Goal: Task Accomplishment & Management: Manage account settings

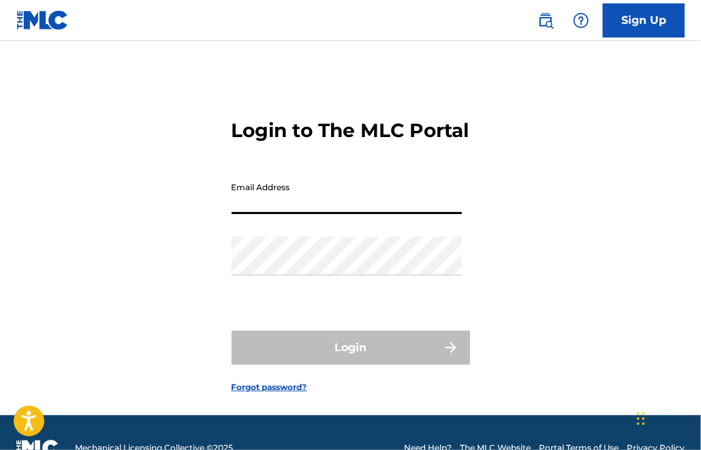
click at [324, 214] on input "Email Address" at bounding box center [347, 194] width 230 height 39
type input "[EMAIL_ADDRESS][DOMAIN_NAME]"
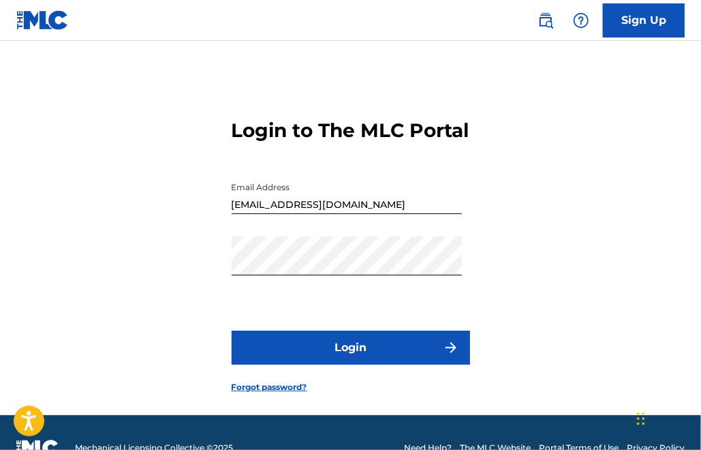
click at [352, 365] on button "Login" at bounding box center [351, 347] width 238 height 34
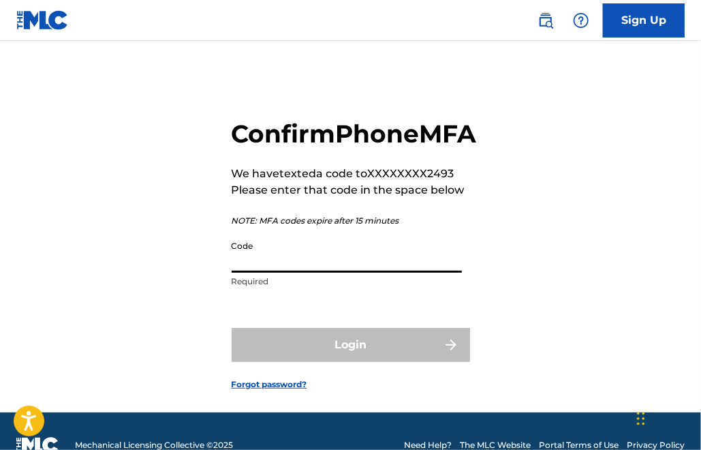
click at [374, 273] on input "Code" at bounding box center [347, 253] width 230 height 39
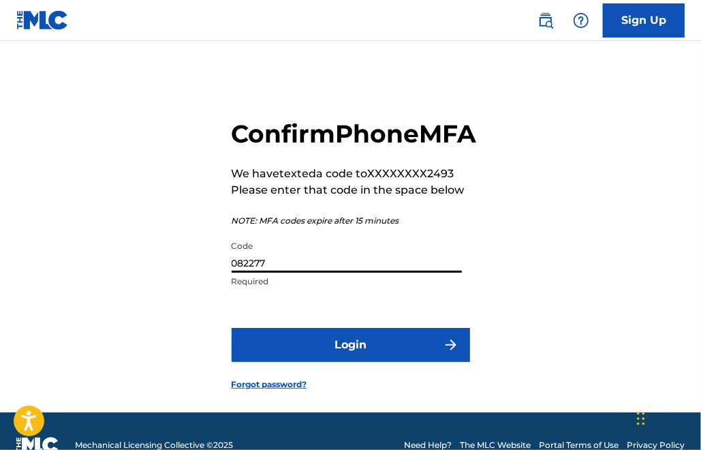
type input "082277"
click at [384, 362] on button "Login" at bounding box center [351, 345] width 238 height 34
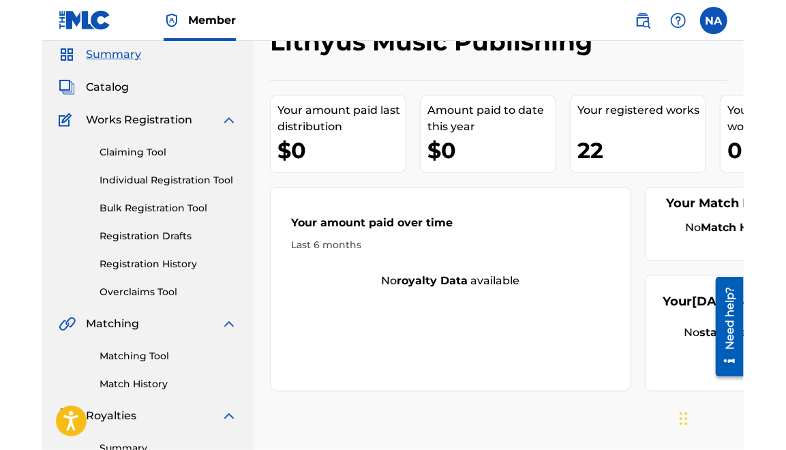
scroll to position [68, 0]
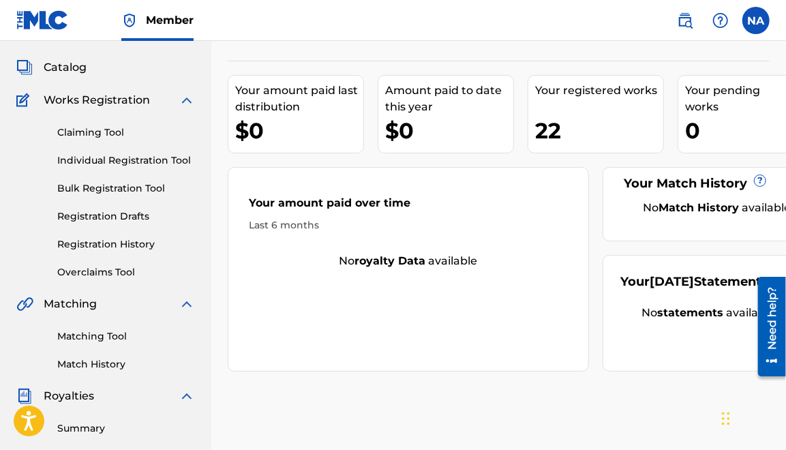
click at [110, 362] on link "Match History" at bounding box center [126, 364] width 138 height 14
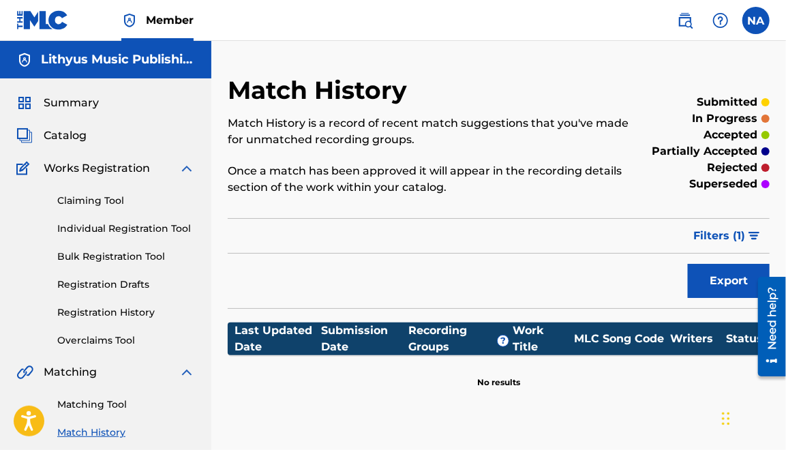
click at [113, 206] on link "Claiming Tool" at bounding box center [126, 201] width 138 height 14
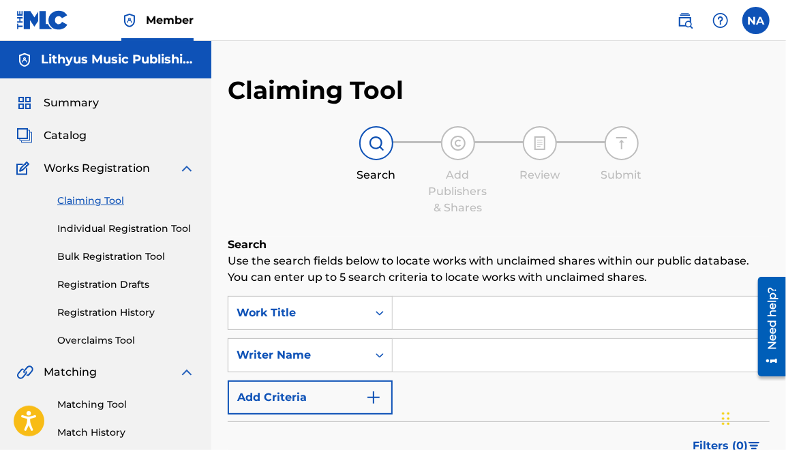
click at [99, 103] on div "Summary" at bounding box center [105, 103] width 179 height 16
click at [75, 103] on span "Summary" at bounding box center [71, 103] width 55 height 16
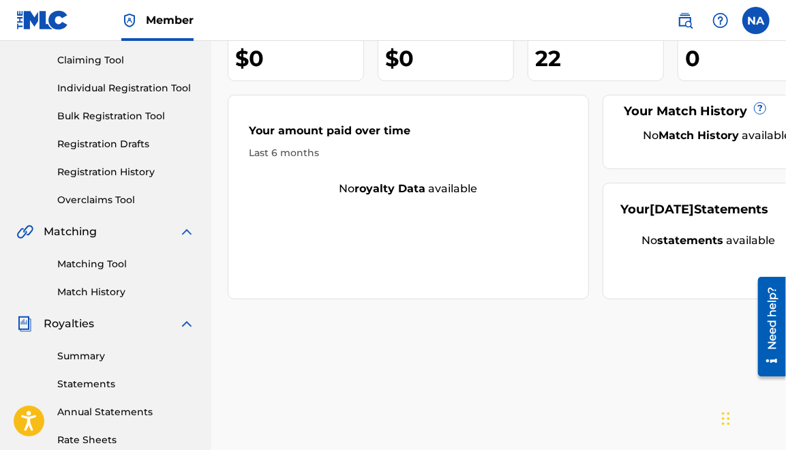
scroll to position [136, 0]
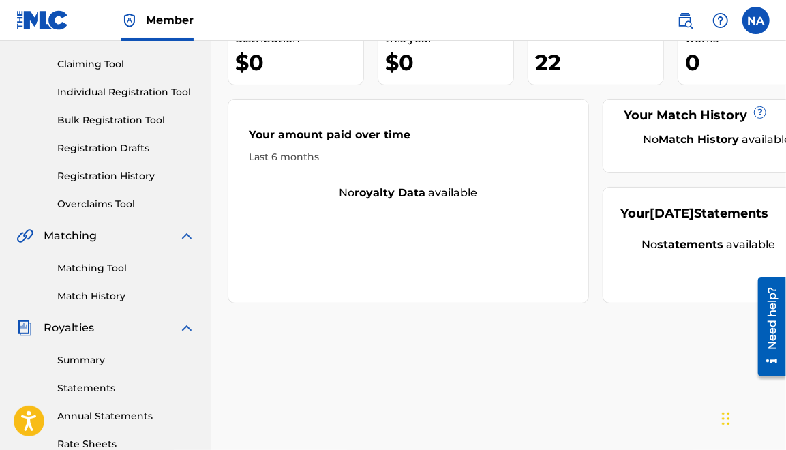
click at [90, 359] on link "Summary" at bounding box center [126, 360] width 138 height 14
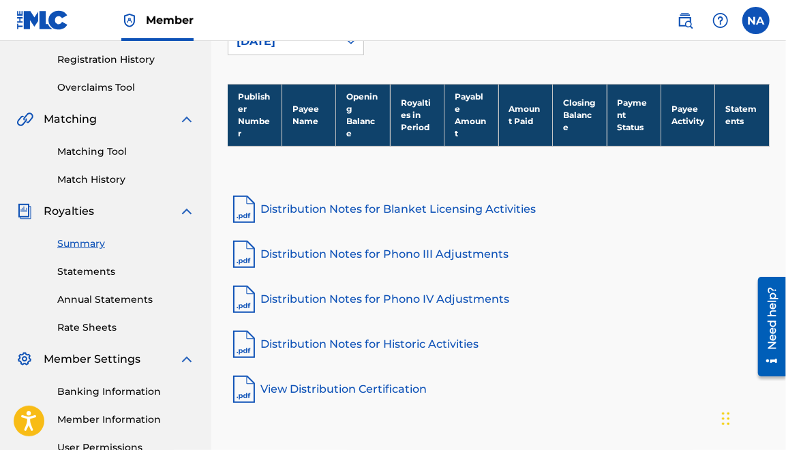
scroll to position [273, 0]
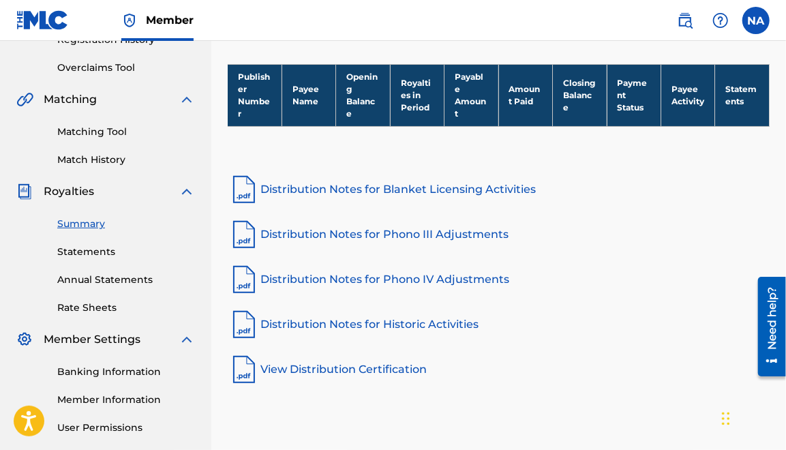
click at [74, 246] on link "Statements" at bounding box center [126, 252] width 138 height 14
